Goal: Book appointment/travel/reservation

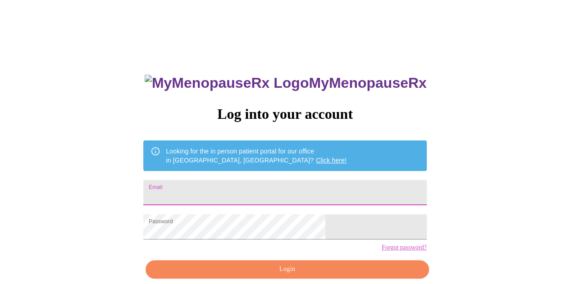
click at [222, 191] on input "Email" at bounding box center [284, 192] width 283 height 25
type input "[EMAIL_ADDRESS][DOMAIN_NAME]"
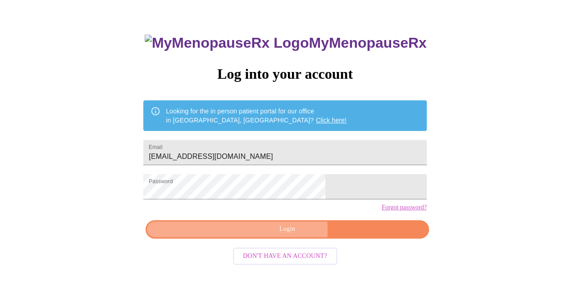
click at [277, 235] on span "Login" at bounding box center [287, 229] width 262 height 11
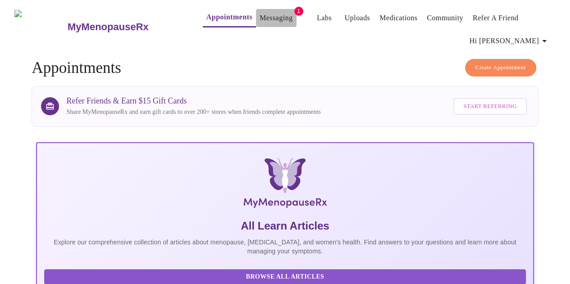
click at [259, 14] on link "Messaging" at bounding box center [275, 18] width 33 height 13
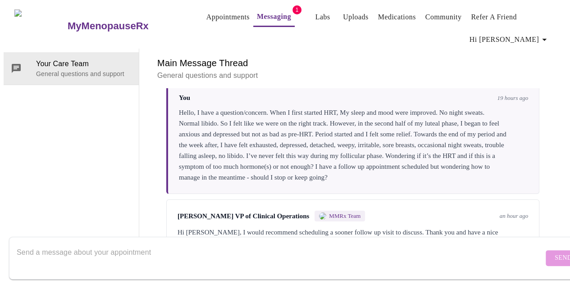
scroll to position [60, 0]
click at [255, 246] on textarea "Send a message about your appointment" at bounding box center [280, 258] width 526 height 29
type textarea "Will do. Thanks Michelle."
click at [545, 251] on button "Send" at bounding box center [562, 258] width 35 height 16
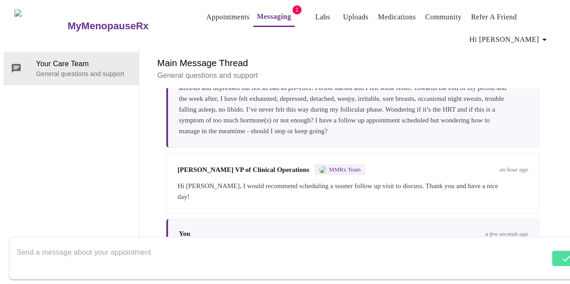
scroll to position [0, 0]
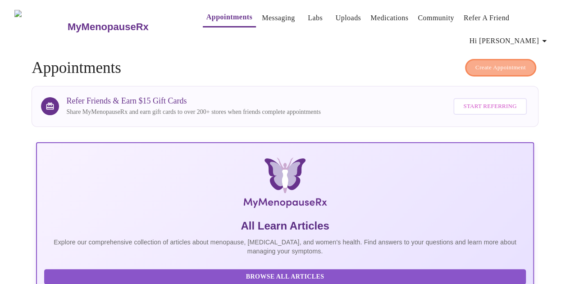
click at [488, 63] on span "Create Appointment" at bounding box center [500, 68] width 50 height 10
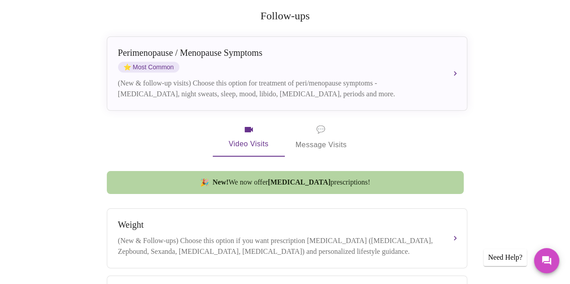
scroll to position [190, 0]
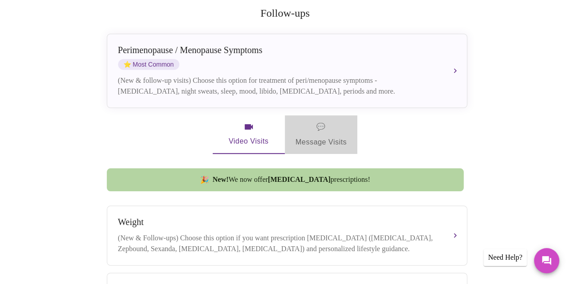
click at [319, 121] on span "💬" at bounding box center [320, 127] width 9 height 13
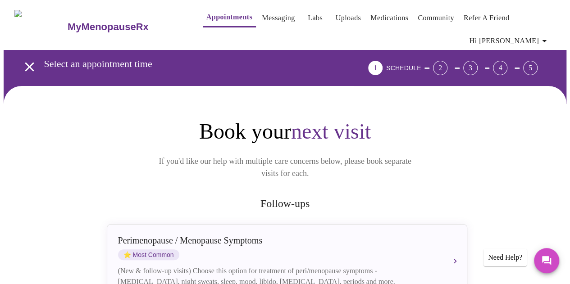
scroll to position [200, 0]
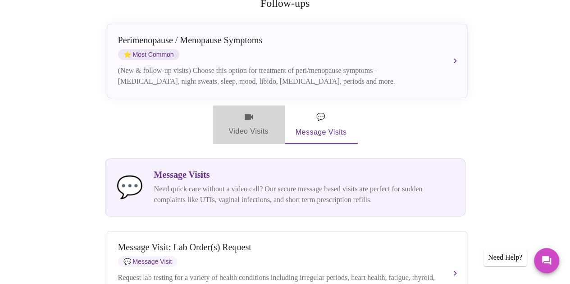
click at [245, 118] on span "Video Visits" at bounding box center [248, 125] width 50 height 26
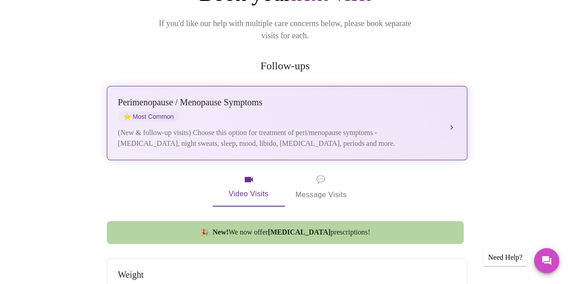
scroll to position [140, 0]
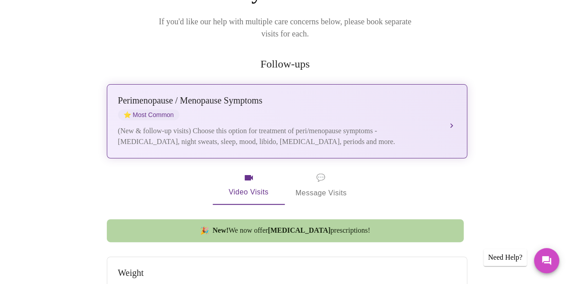
click at [353, 126] on div "(New & follow-up visits) Choose this option for treatment of peri/menopause sym…" at bounding box center [278, 137] width 320 height 22
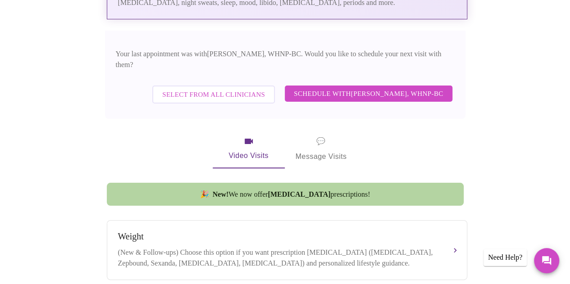
scroll to position [279, 0]
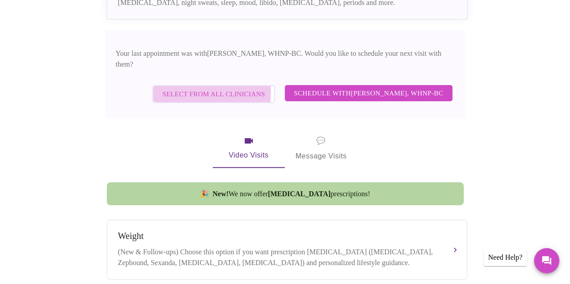
click at [209, 88] on span "Select from All Clinicians" at bounding box center [213, 94] width 103 height 12
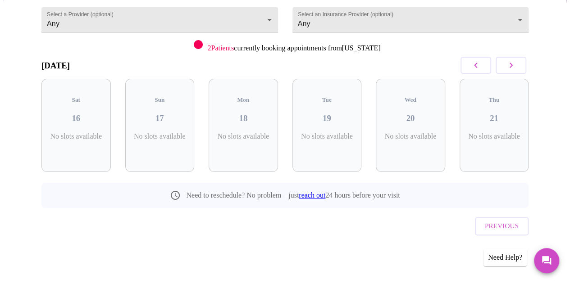
scroll to position [82, 0]
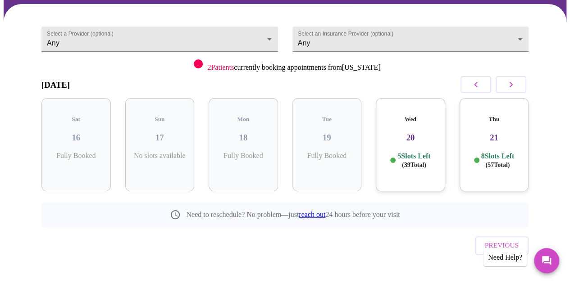
click at [434, 133] on h3 "20" at bounding box center [410, 138] width 55 height 10
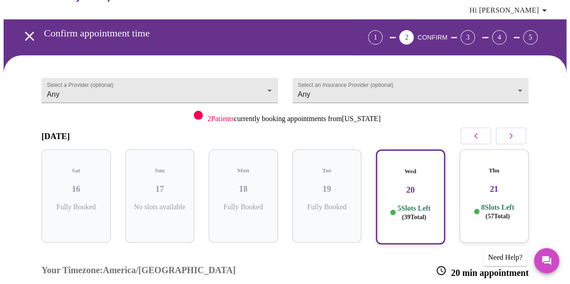
scroll to position [0, 0]
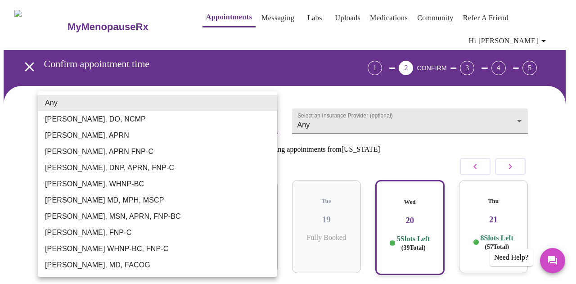
click at [242, 122] on body "MyMenopauseRx Appointments Messaging Labs Uploads Medications Community Refer a…" at bounding box center [288, 258] width 569 height 508
click at [212, 20] on div at bounding box center [288, 142] width 576 height 284
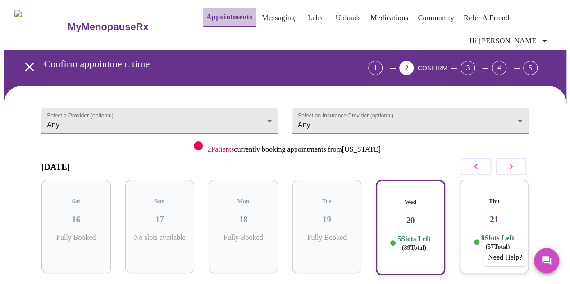
click at [206, 11] on link "Appointments" at bounding box center [229, 17] width 46 height 13
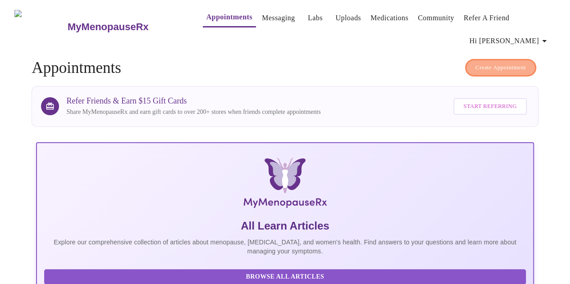
click at [499, 63] on span "Create Appointment" at bounding box center [500, 68] width 50 height 10
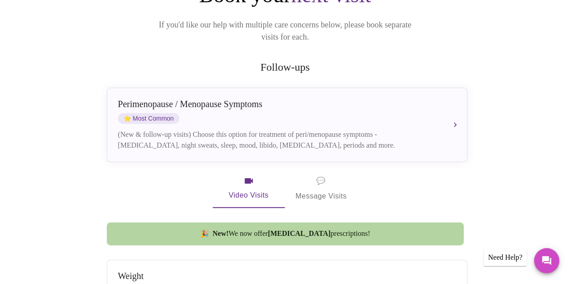
scroll to position [137, 0]
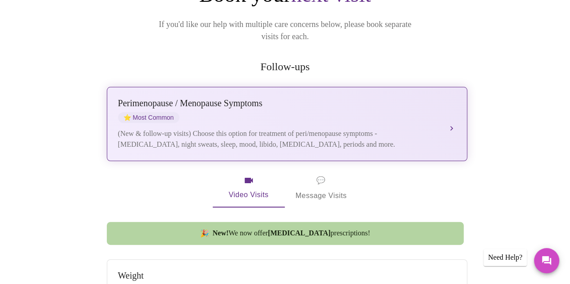
click at [260, 128] on div "(New & follow-up visits) Choose this option for treatment of peri/menopause sym…" at bounding box center [278, 139] width 320 height 22
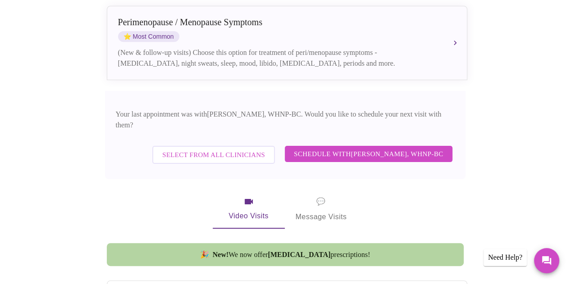
scroll to position [222, 0]
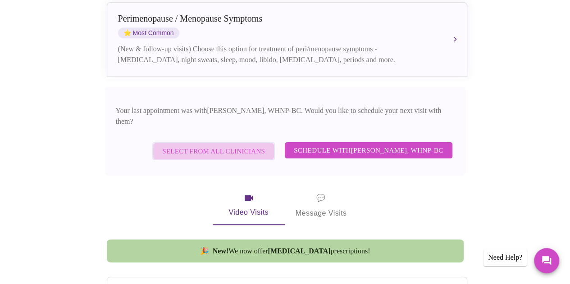
click at [254, 145] on span "Select from All Clinicians" at bounding box center [213, 151] width 103 height 12
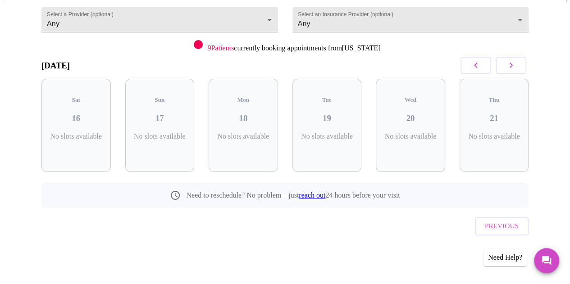
scroll to position [82, 0]
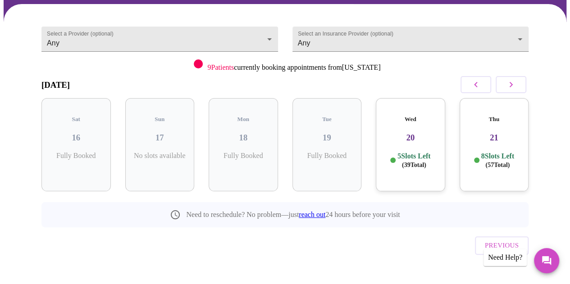
click at [416, 133] on h3 "20" at bounding box center [410, 138] width 55 height 10
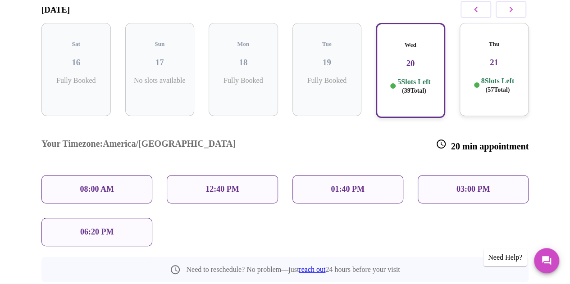
scroll to position [176, 0]
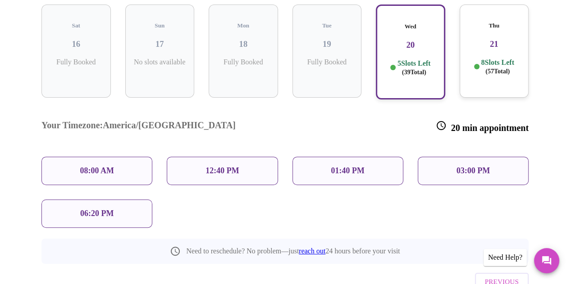
click at [492, 23] on div "Thu 21 8 Slots Left ( 57 Total)" at bounding box center [493, 51] width 69 height 93
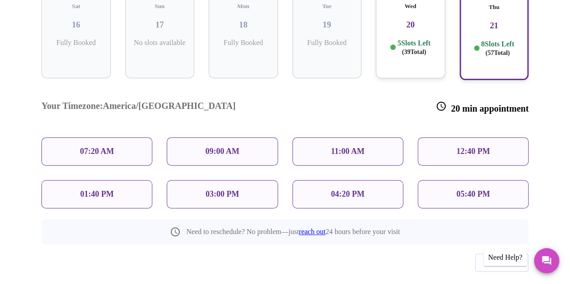
scroll to position [195, 0]
click at [106, 147] on p "07:20 AM" at bounding box center [97, 151] width 34 height 9
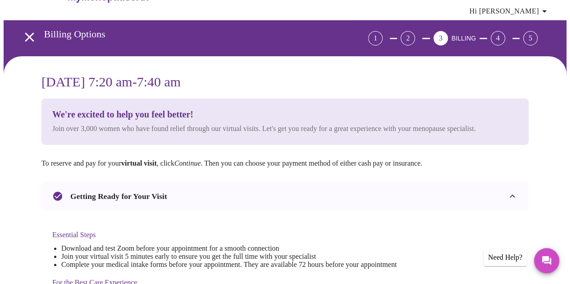
scroll to position [27, 0]
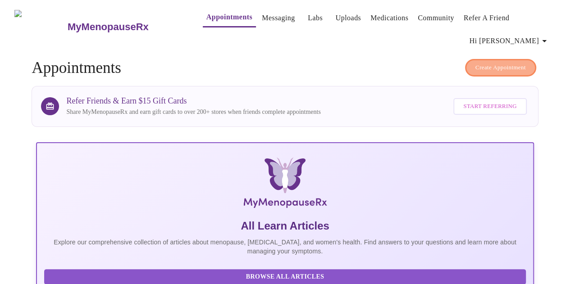
click at [494, 59] on button "Create Appointment" at bounding box center [500, 68] width 71 height 18
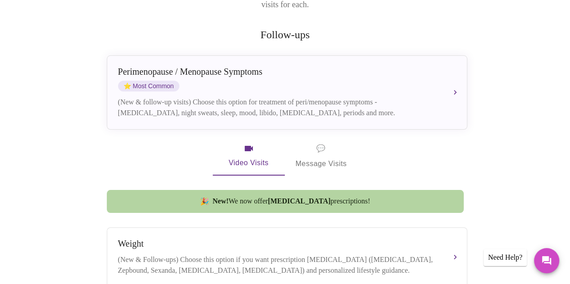
scroll to position [182, 0]
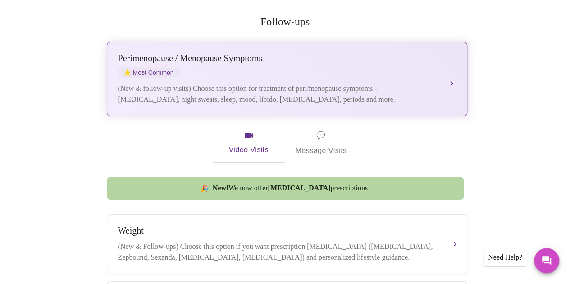
click at [288, 69] on div "Perimenopause / Menopause Symptoms ⭐ Most Common (New & follow-up visits) Choos…" at bounding box center [287, 79] width 338 height 52
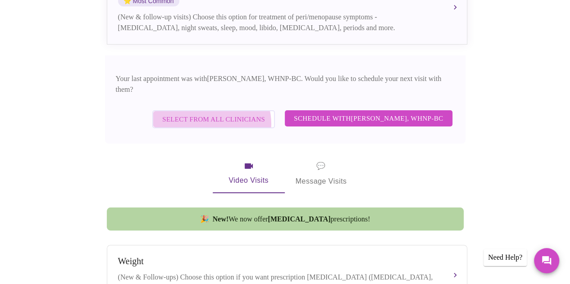
click at [221, 113] on span "Select from All Clinicians" at bounding box center [213, 119] width 103 height 12
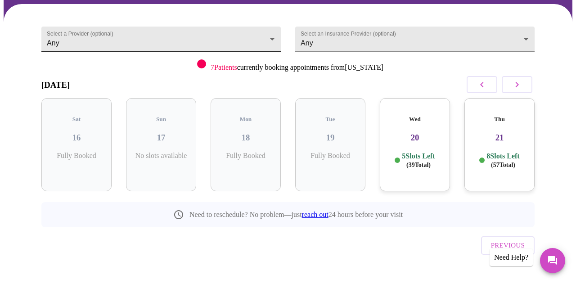
click at [224, 35] on body "MyMenopauseRx Appointments Messaging Labs Uploads Medications Community Refer a…" at bounding box center [288, 111] width 569 height 378
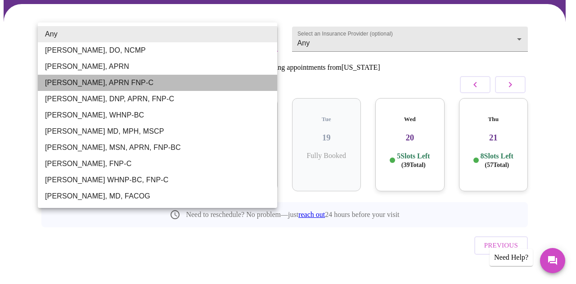
click at [162, 86] on li "Kelly Perisin, APRN FNP-C" at bounding box center [158, 83] width 240 height 16
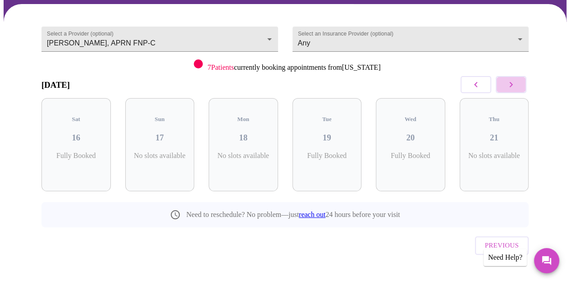
click at [516, 84] on icon "button" at bounding box center [510, 84] width 11 height 11
click at [476, 91] on button "button" at bounding box center [475, 84] width 31 height 17
click at [516, 85] on icon "button" at bounding box center [510, 84] width 11 height 11
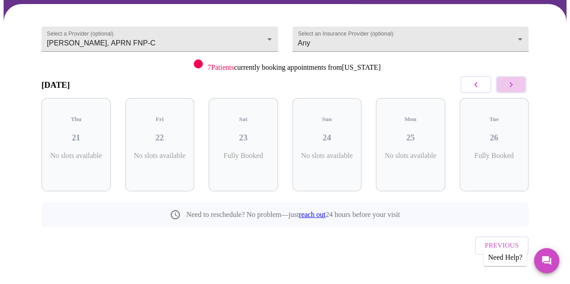
click at [516, 85] on icon "button" at bounding box center [510, 84] width 11 height 11
click at [481, 82] on icon "button" at bounding box center [475, 84] width 11 height 11
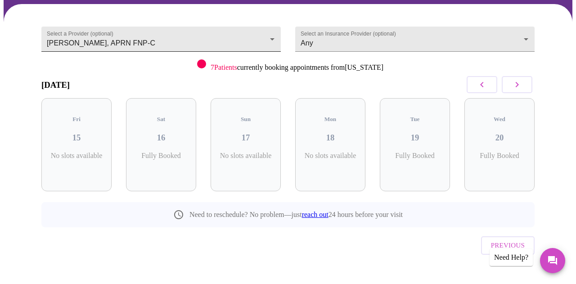
click at [223, 30] on body "MyMenopauseRx Appointments Messaging Labs Uploads Medications Community Refer a…" at bounding box center [288, 111] width 569 height 378
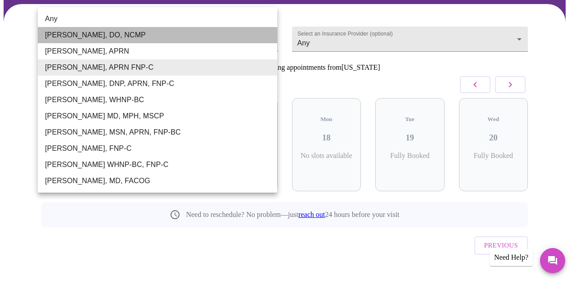
click at [200, 31] on li "Barbra S Hanna, DO, NCMP" at bounding box center [158, 35] width 240 height 16
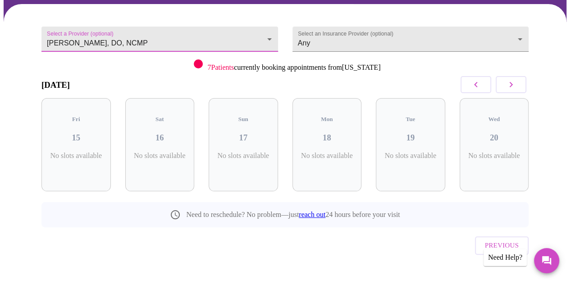
click at [516, 82] on icon "button" at bounding box center [510, 84] width 11 height 11
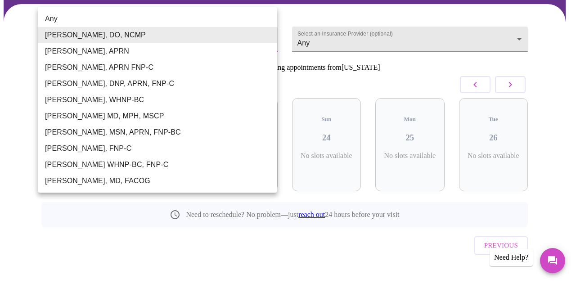
click at [110, 30] on body "MyMenopauseRx Appointments Messaging Labs Uploads Medications Community Refer a…" at bounding box center [288, 111] width 569 height 378
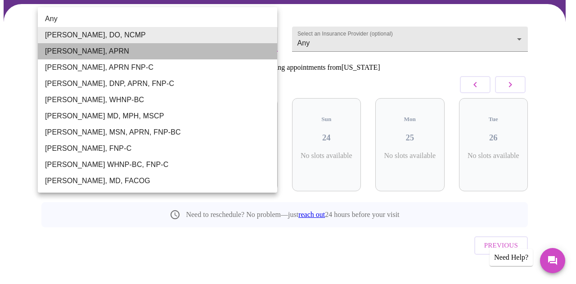
click at [112, 50] on li "Emilie McLain, APRN" at bounding box center [158, 51] width 240 height 16
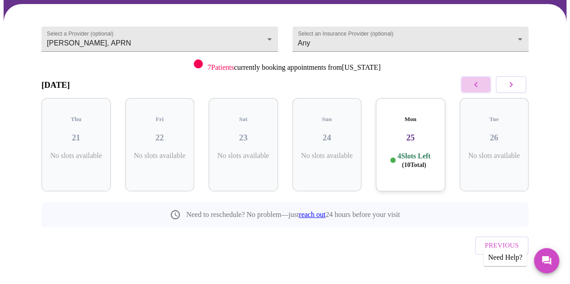
click at [481, 84] on icon "button" at bounding box center [475, 84] width 11 height 11
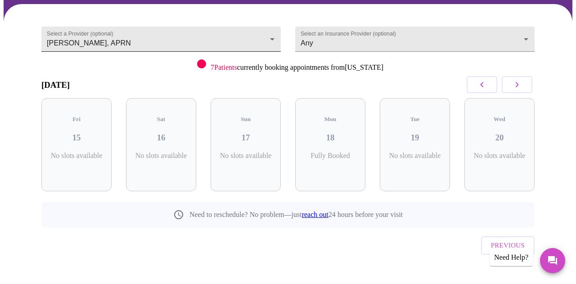
click at [138, 31] on body "MyMenopauseRx Appointments Messaging Labs Uploads Medications Community Refer a…" at bounding box center [288, 111] width 569 height 378
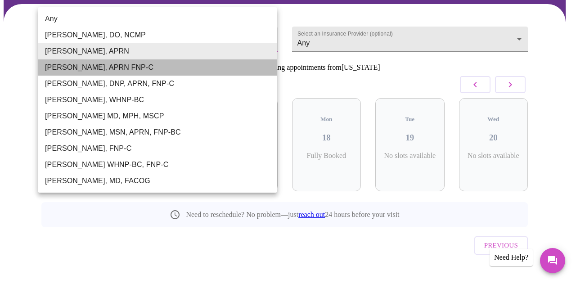
click at [128, 63] on li "Kelly Perisin, APRN FNP-C" at bounding box center [158, 67] width 240 height 16
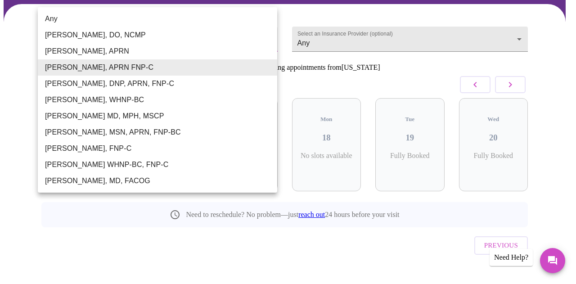
click at [121, 28] on body "MyMenopauseRx Appointments Messaging Labs Uploads Medications Community Refer a…" at bounding box center [288, 111] width 569 height 378
click at [135, 88] on li "Jillian Montefusco, DNP, APRN, FNP-C" at bounding box center [158, 84] width 240 height 16
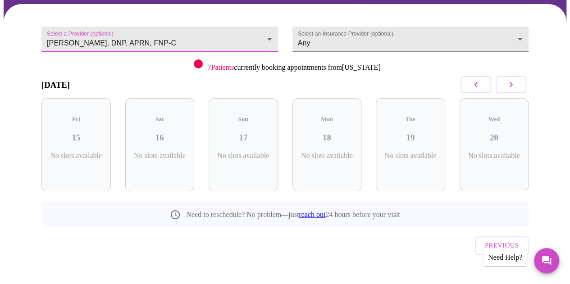
click at [512, 79] on icon "button" at bounding box center [510, 84] width 11 height 11
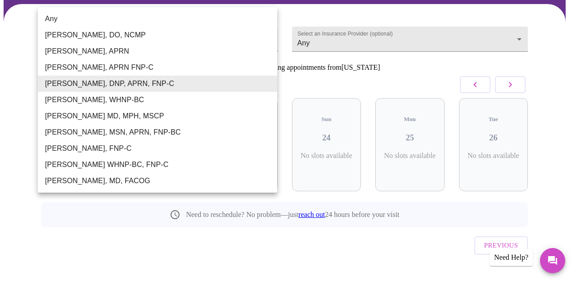
click at [205, 34] on body "MyMenopauseRx Appointments Messaging Labs Uploads Medications Community Refer a…" at bounding box center [288, 111] width 569 height 378
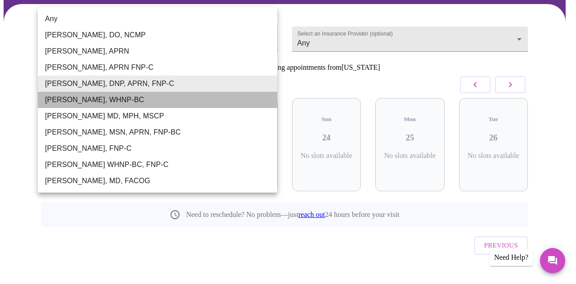
click at [180, 100] on li "Meghan Matz, WHNP-BC" at bounding box center [158, 100] width 240 height 16
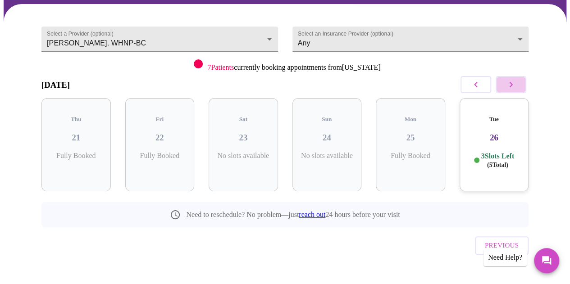
click at [509, 84] on icon "button" at bounding box center [510, 84] width 11 height 11
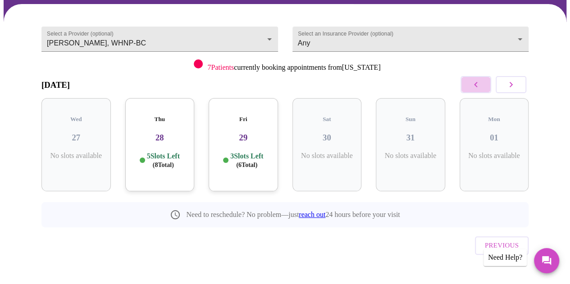
click at [476, 92] on button "button" at bounding box center [475, 84] width 31 height 17
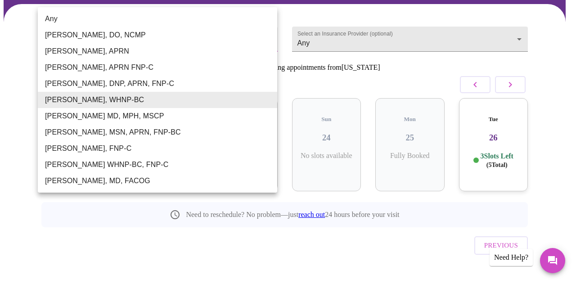
click at [147, 31] on body "MyMenopauseRx Appointments Messaging Labs Uploads Medications Community Refer a…" at bounding box center [288, 111] width 569 height 378
click at [133, 114] on li "Vadim Gelman MD, MPH, MSCP" at bounding box center [158, 116] width 240 height 16
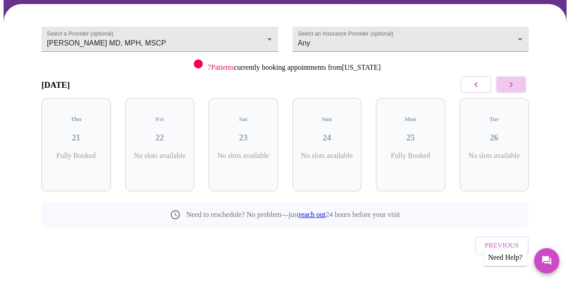
click at [515, 80] on icon "button" at bounding box center [510, 84] width 11 height 11
click at [488, 80] on button "button" at bounding box center [475, 84] width 31 height 17
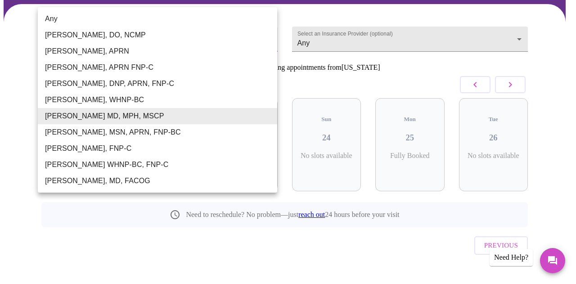
click at [198, 41] on body "MyMenopauseRx Appointments Messaging Labs Uploads Medications Community Refer a…" at bounding box center [288, 111] width 569 height 378
drag, startPoint x: 482, startPoint y: 95, endPoint x: 479, endPoint y: 91, distance: 5.3
click at [479, 91] on div at bounding box center [288, 142] width 576 height 284
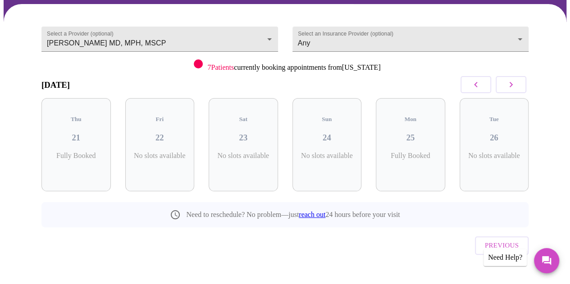
click at [477, 88] on icon "button" at bounding box center [475, 84] width 11 height 11
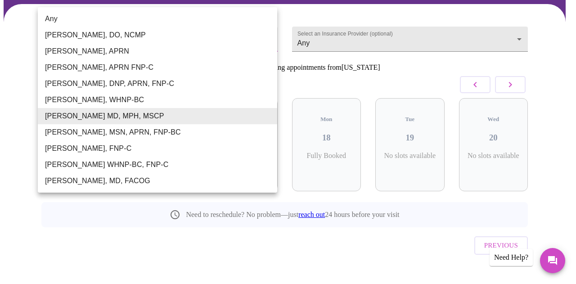
click at [193, 37] on body "MyMenopauseRx Appointments Messaging Labs Uploads Medications Community Refer a…" at bounding box center [288, 111] width 569 height 378
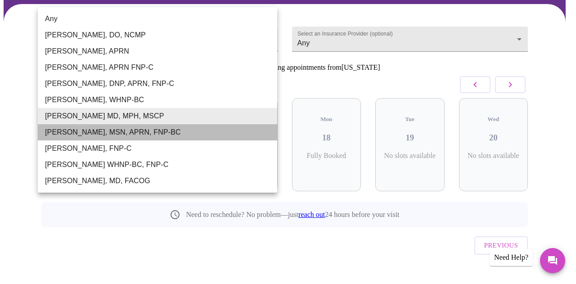
click at [161, 131] on li "Larissa Wright, MSN, APRN, FNP-BC" at bounding box center [158, 132] width 240 height 16
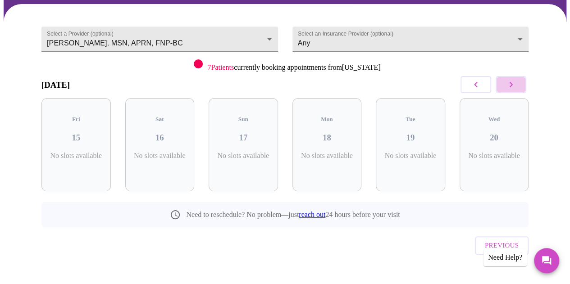
click at [516, 86] on icon "button" at bounding box center [510, 84] width 11 height 11
click at [471, 82] on button "button" at bounding box center [475, 84] width 31 height 17
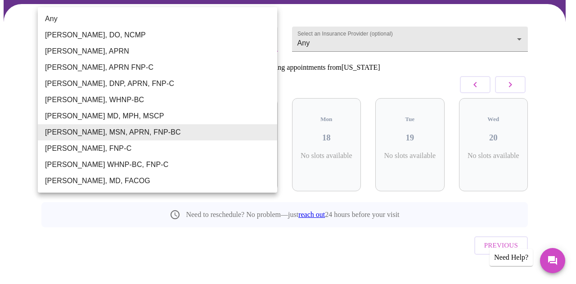
click at [130, 23] on body "MyMenopauseRx Appointments Messaging Labs Uploads Medications Community Refer a…" at bounding box center [288, 111] width 569 height 378
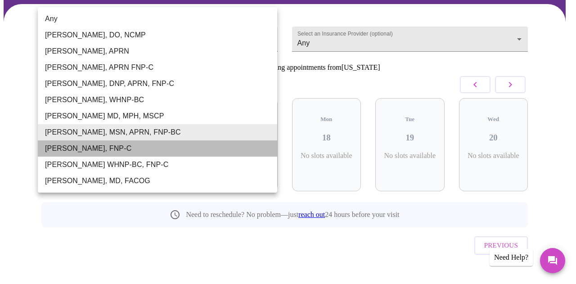
click at [128, 145] on li "Elizabeth Hederman, FNP-C" at bounding box center [158, 148] width 240 height 16
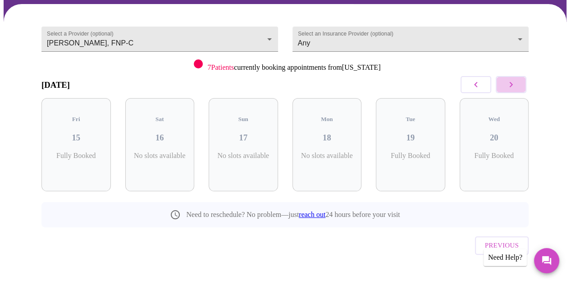
click at [525, 77] on button "button" at bounding box center [510, 84] width 31 height 17
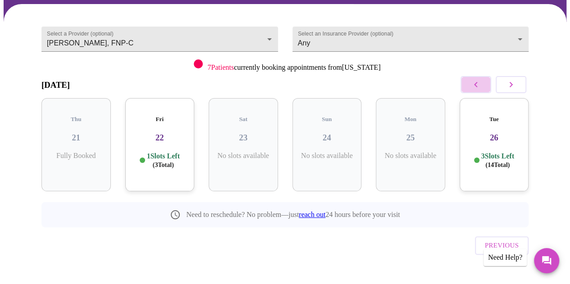
click at [480, 83] on icon "button" at bounding box center [475, 84] width 11 height 11
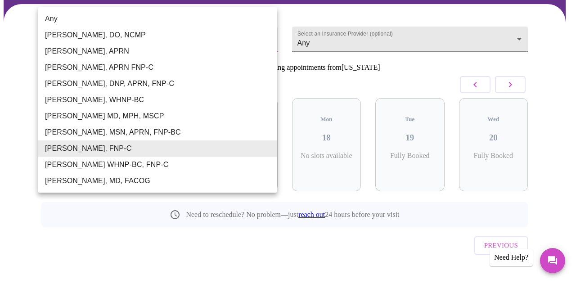
click at [191, 33] on body "MyMenopauseRx Appointments Messaging Labs Uploads Medications Community Refer a…" at bounding box center [288, 111] width 569 height 378
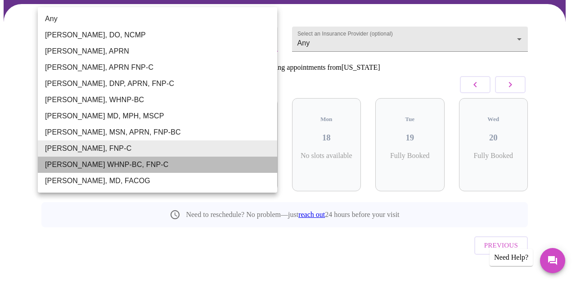
click at [148, 159] on li "Jenny Kowalczyk WHNP-BC, FNP-C" at bounding box center [158, 165] width 240 height 16
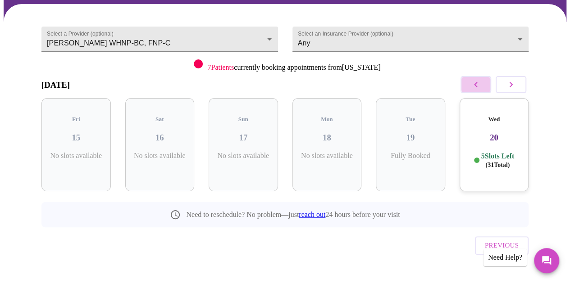
click at [478, 81] on icon "button" at bounding box center [475, 84] width 11 height 11
click at [521, 82] on button "button" at bounding box center [510, 84] width 31 height 17
click at [500, 133] on h3 "20" at bounding box center [494, 138] width 55 height 10
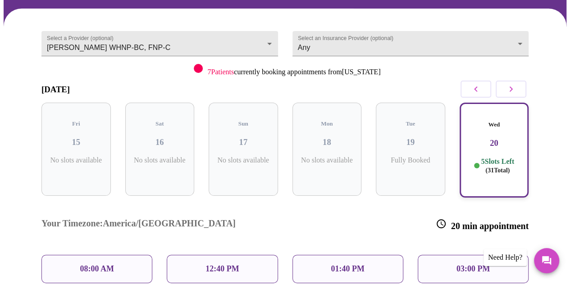
scroll to position [76, 0]
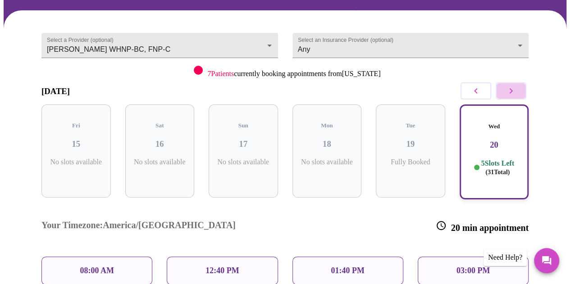
click at [516, 90] on icon "button" at bounding box center [510, 91] width 11 height 11
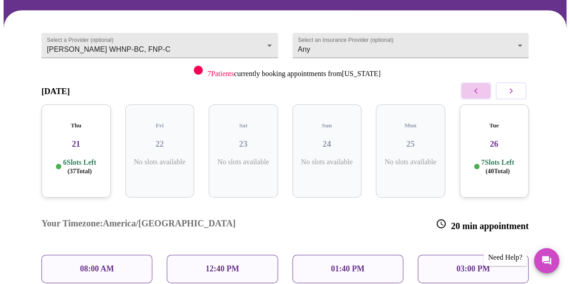
click at [470, 92] on button "button" at bounding box center [475, 90] width 31 height 17
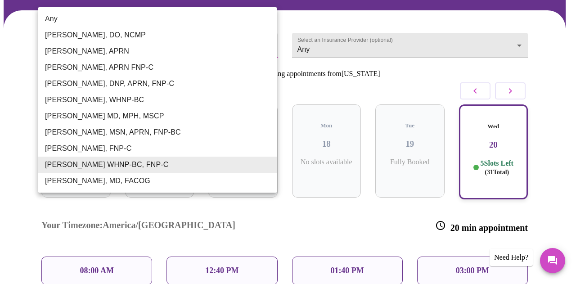
click at [172, 40] on body "MyMenopauseRx Appointments Messaging Labs Uploads Medications Community Refer a…" at bounding box center [288, 182] width 569 height 508
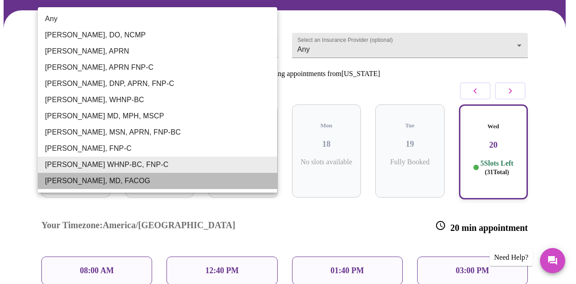
click at [98, 178] on li "Dr. Heather Krantz, MD, FACOG" at bounding box center [158, 181] width 240 height 16
type input "Dr. Heather Krantz, MD, FACOG"
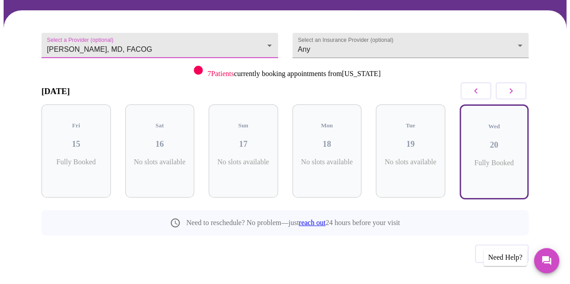
click at [514, 101] on div "Wed 20 Fully Booked" at bounding box center [494, 151] width 84 height 109
click at [510, 96] on button "button" at bounding box center [510, 90] width 31 height 17
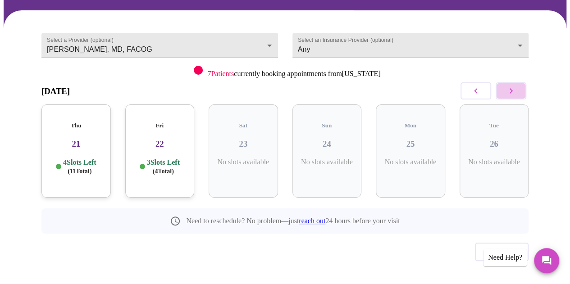
click at [510, 96] on button "button" at bounding box center [510, 90] width 31 height 17
click at [467, 94] on button "button" at bounding box center [475, 90] width 31 height 17
click at [468, 91] on button "button" at bounding box center [475, 90] width 31 height 17
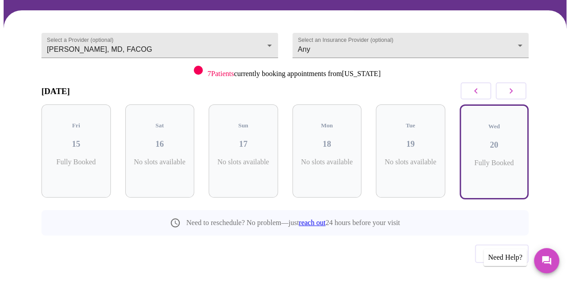
click at [521, 94] on button "button" at bounding box center [510, 90] width 31 height 17
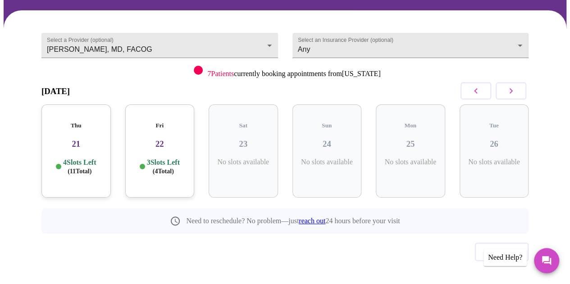
click at [59, 139] on h3 "21" at bounding box center [76, 144] width 55 height 10
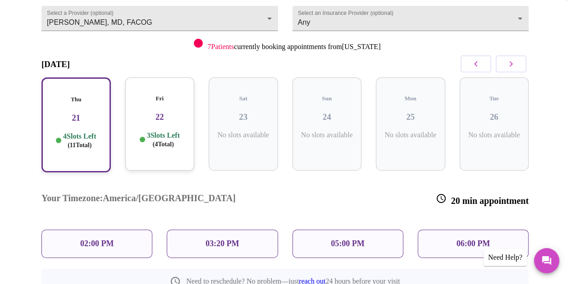
scroll to position [101, 0]
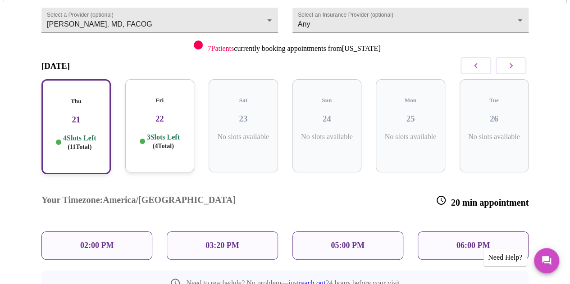
click at [347, 241] on p "05:00 PM" at bounding box center [347, 245] width 33 height 9
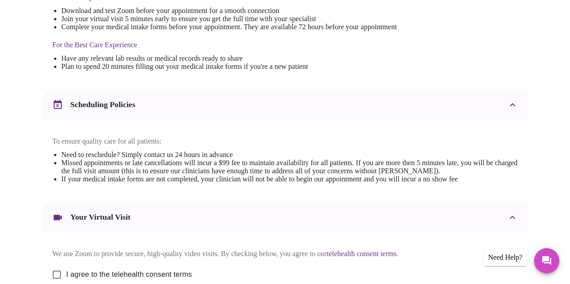
scroll to position [384, 0]
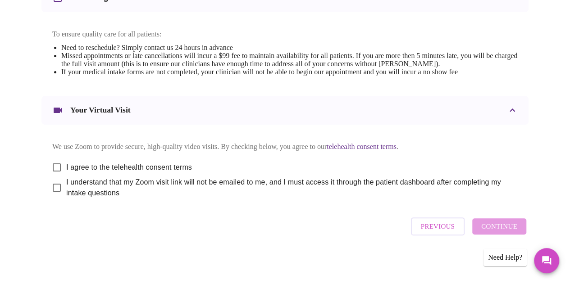
click at [51, 163] on input "I agree to the telehealth consent terms" at bounding box center [56, 167] width 19 height 19
checkbox input "true"
click at [51, 189] on input "I understand that my Zoom visit link will not be emailed to me, and I must acce…" at bounding box center [56, 187] width 19 height 19
checkbox input "true"
click at [503, 229] on span "Continue" at bounding box center [499, 227] width 36 height 12
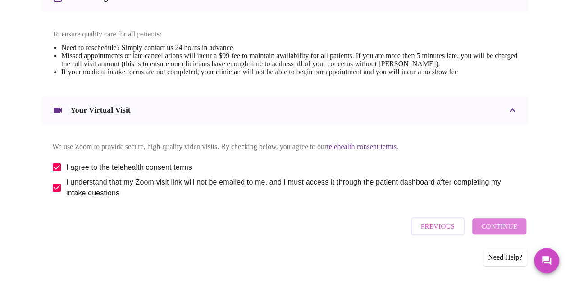
scroll to position [111, 0]
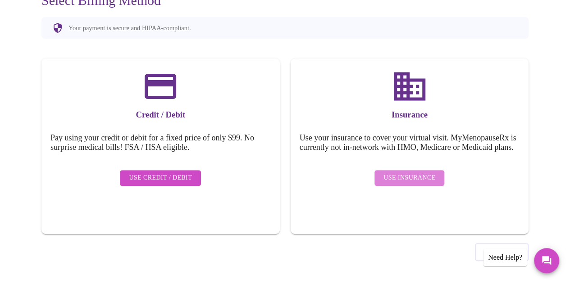
click at [430, 180] on span "Use Insurance" at bounding box center [409, 177] width 52 height 11
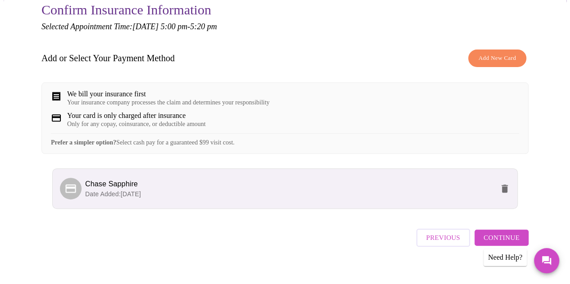
scroll to position [119, 0]
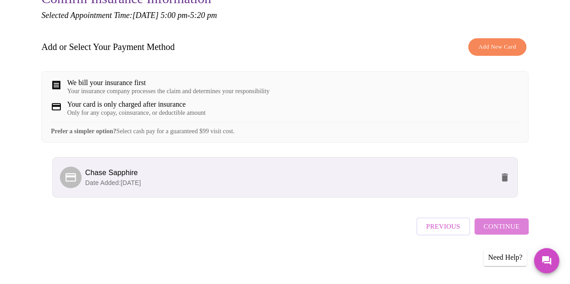
click at [504, 227] on span "Continue" at bounding box center [501, 227] width 36 height 12
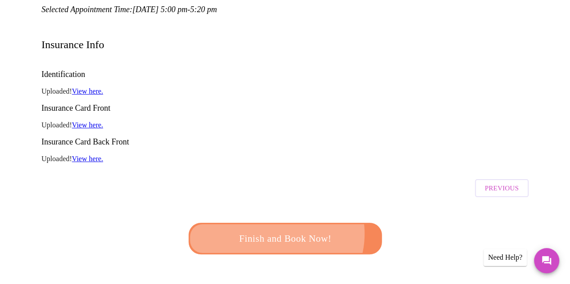
click at [274, 231] on span "Finish and Book Now!" at bounding box center [284, 239] width 167 height 17
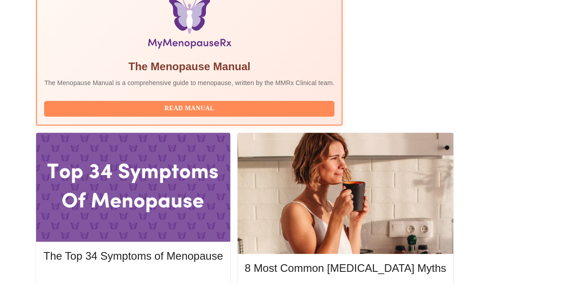
scroll to position [318, 0]
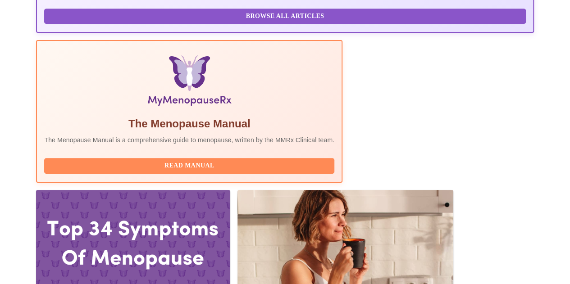
scroll to position [263, 0]
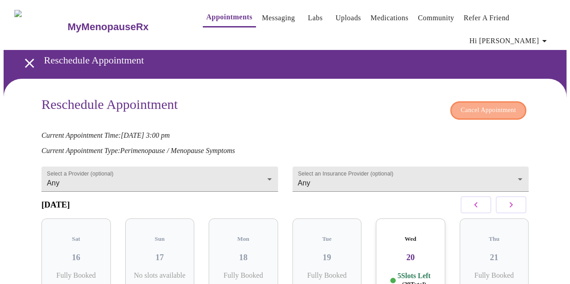
click at [480, 109] on span "Cancel Appointment" at bounding box center [487, 110] width 55 height 11
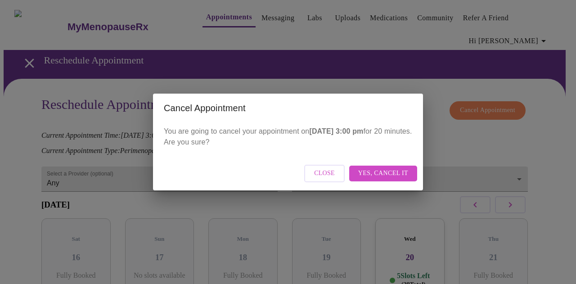
click at [388, 163] on div "Close Yes, cancel it" at bounding box center [288, 174] width 270 height 34
click at [390, 180] on button "Yes, cancel it" at bounding box center [383, 174] width 68 height 16
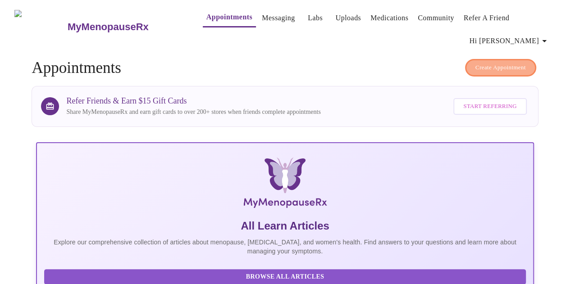
click at [484, 63] on span "Create Appointment" at bounding box center [500, 68] width 50 height 10
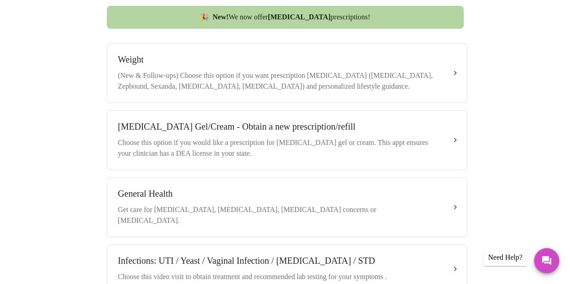
scroll to position [353, 0]
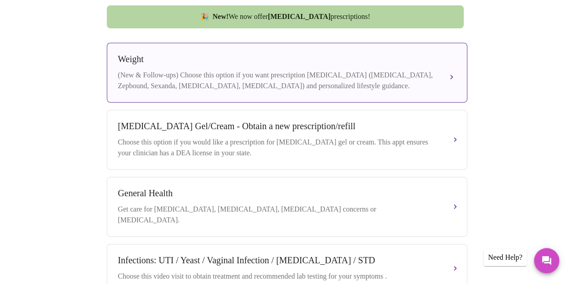
click at [230, 76] on div "(New & Follow-ups) Choose this option if you want prescription weight managemen…" at bounding box center [278, 81] width 320 height 22
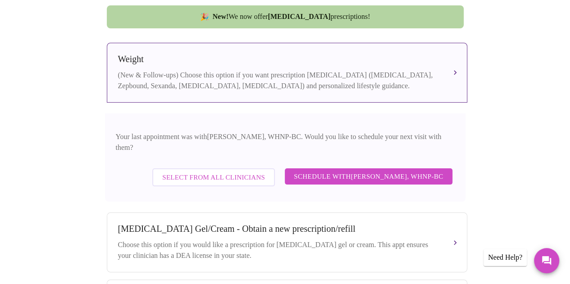
scroll to position [344, 0]
